Goal: Subscribe to service/newsletter

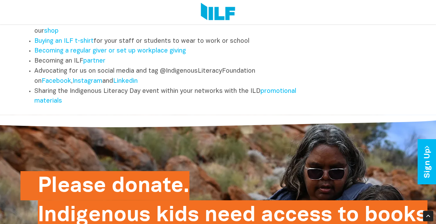
scroll to position [938, 0]
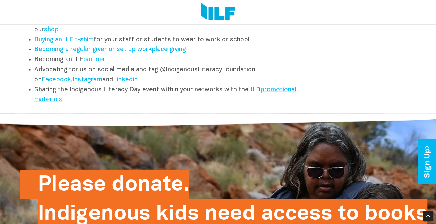
click at [279, 94] on link "promotional materials" at bounding box center [165, 95] width 262 height 16
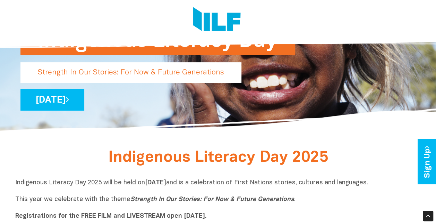
scroll to position [0, 0]
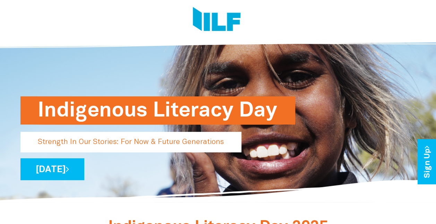
click at [212, 107] on h1 "Indigenous Literacy Day" at bounding box center [158, 110] width 240 height 28
click at [218, 23] on img at bounding box center [217, 20] width 48 height 26
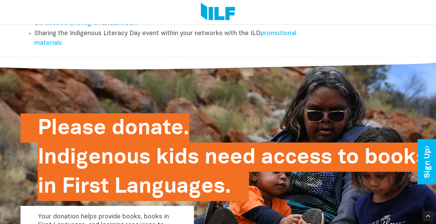
scroll to position [991, 0]
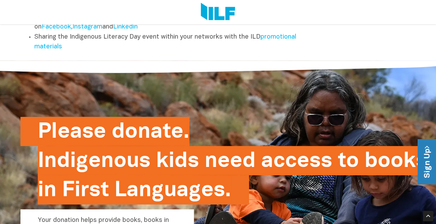
click at [424, 165] on link "Sign Up" at bounding box center [428, 161] width 20 height 45
